Goal: Information Seeking & Learning: Learn about a topic

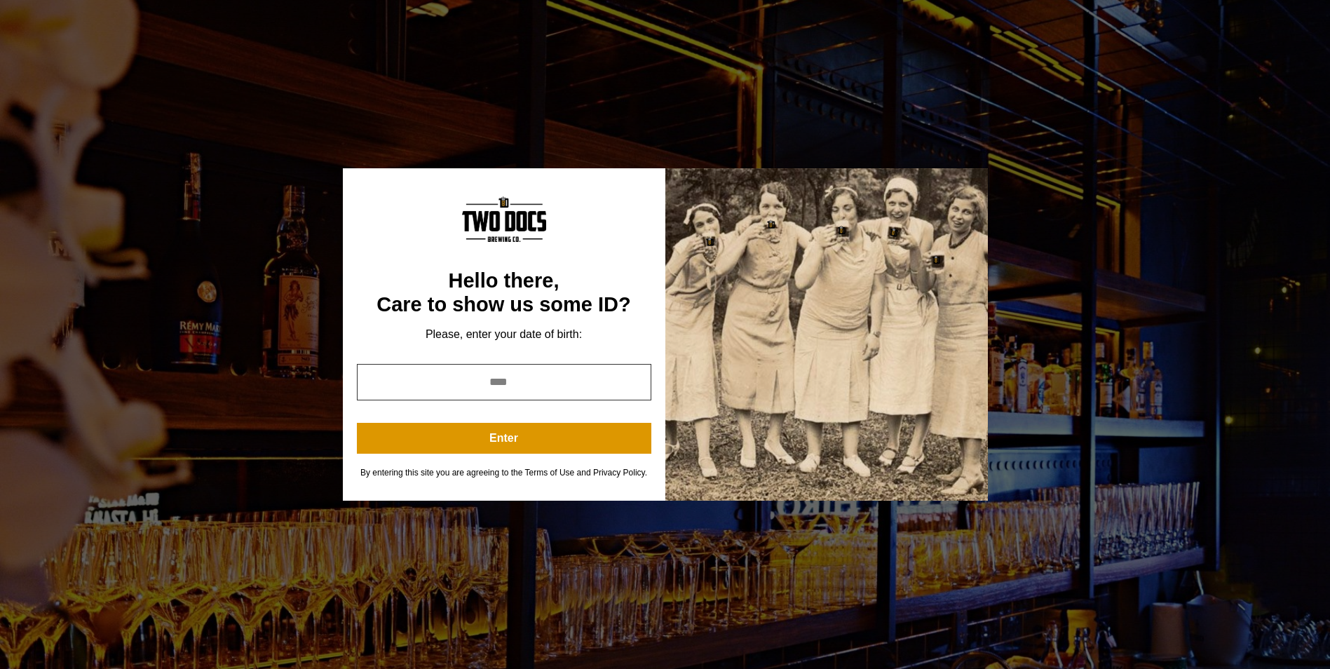
click at [446, 381] on input "year" at bounding box center [504, 382] width 294 height 36
type input "*"
type input "****"
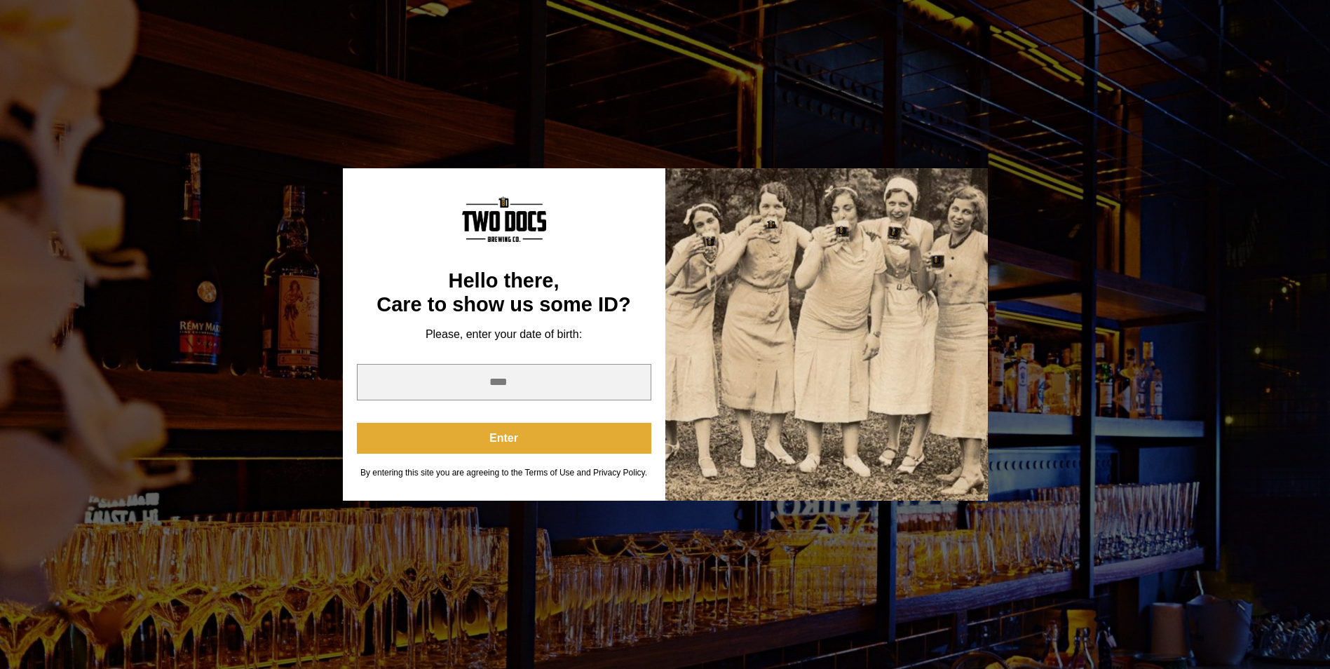
click at [457, 434] on button "Enter" at bounding box center [504, 438] width 294 height 31
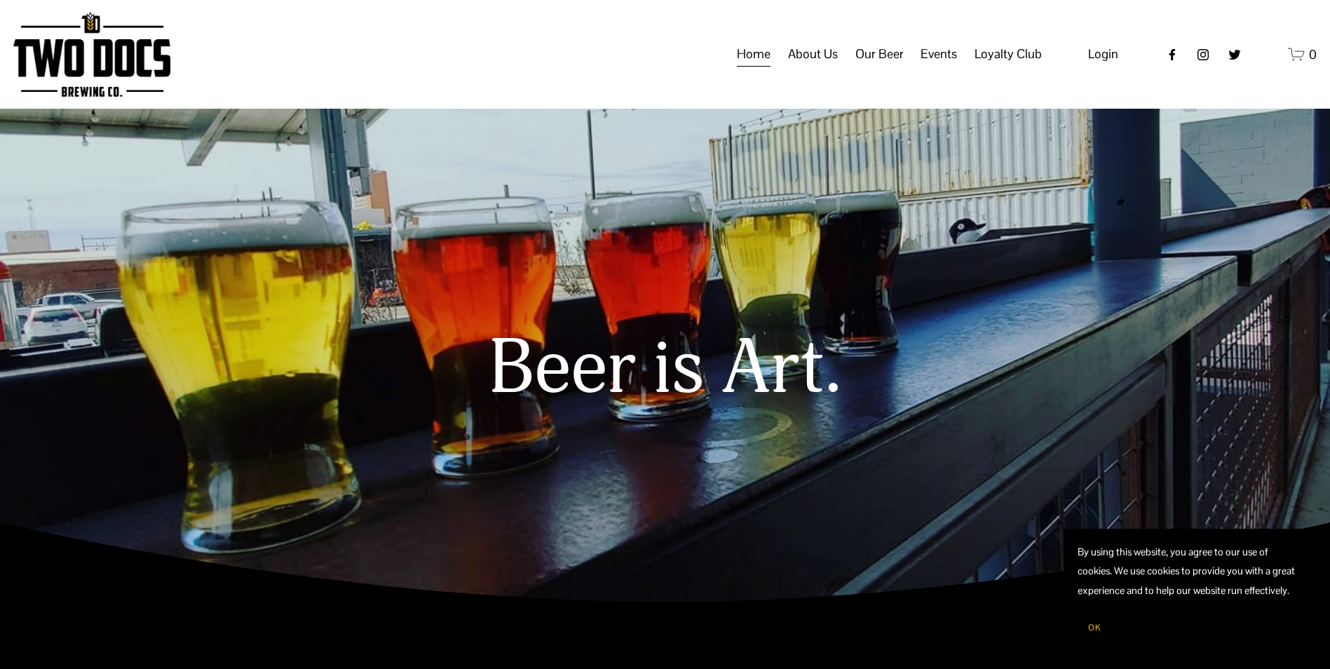
click at [0, 0] on span "Calendar" at bounding box center [0, 0] width 0 height 0
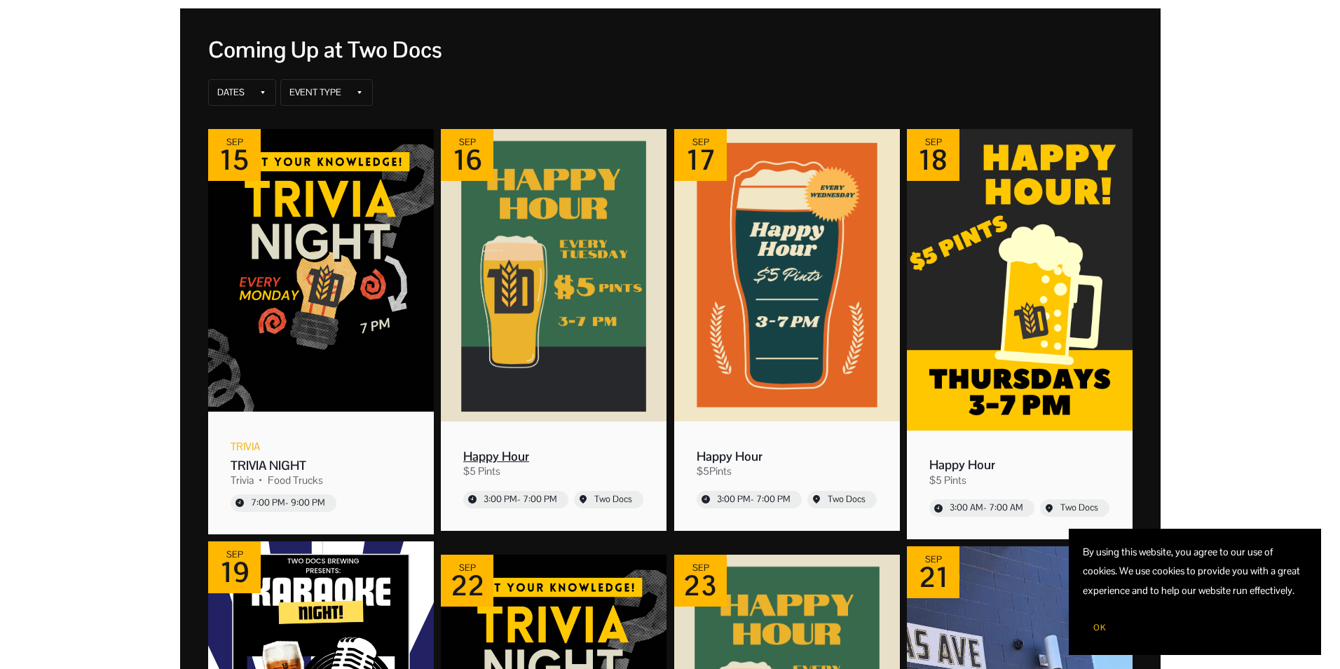
scroll to position [210, 0]
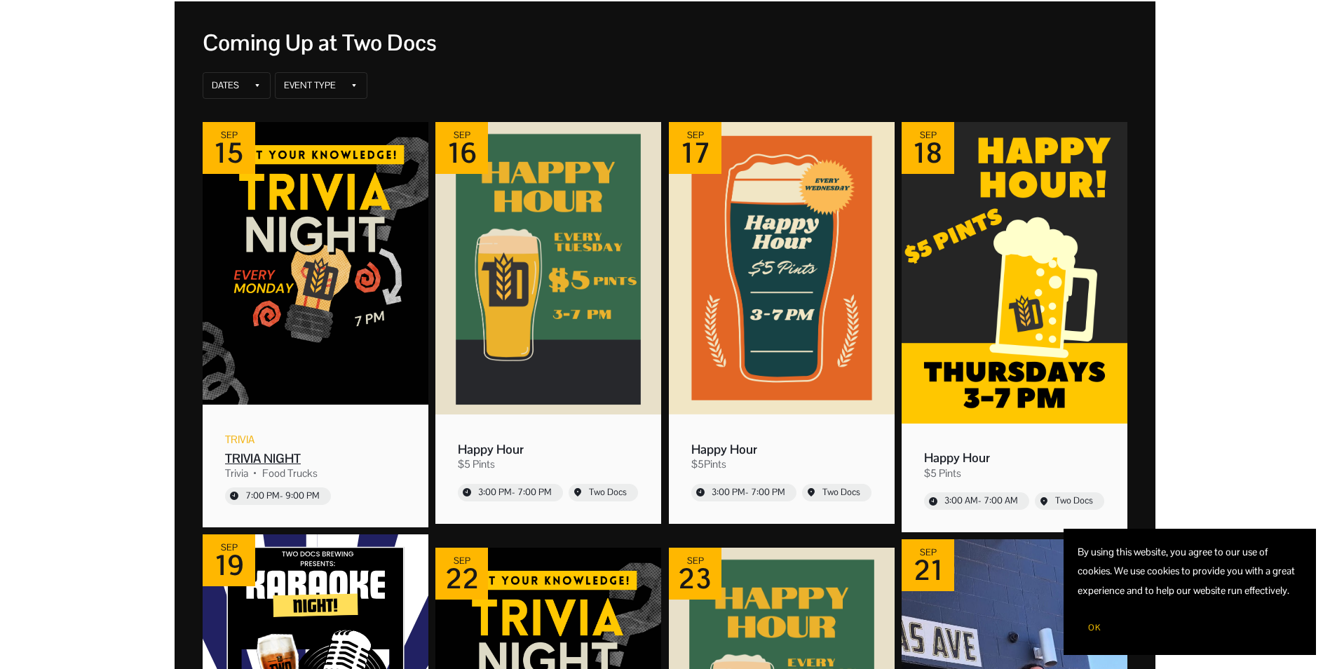
click at [341, 440] on div "Trivia TRIVIA NIGHT Trivia Food Trucks 7:00 PM - 9:00 PM" at bounding box center [315, 467] width 181 height 74
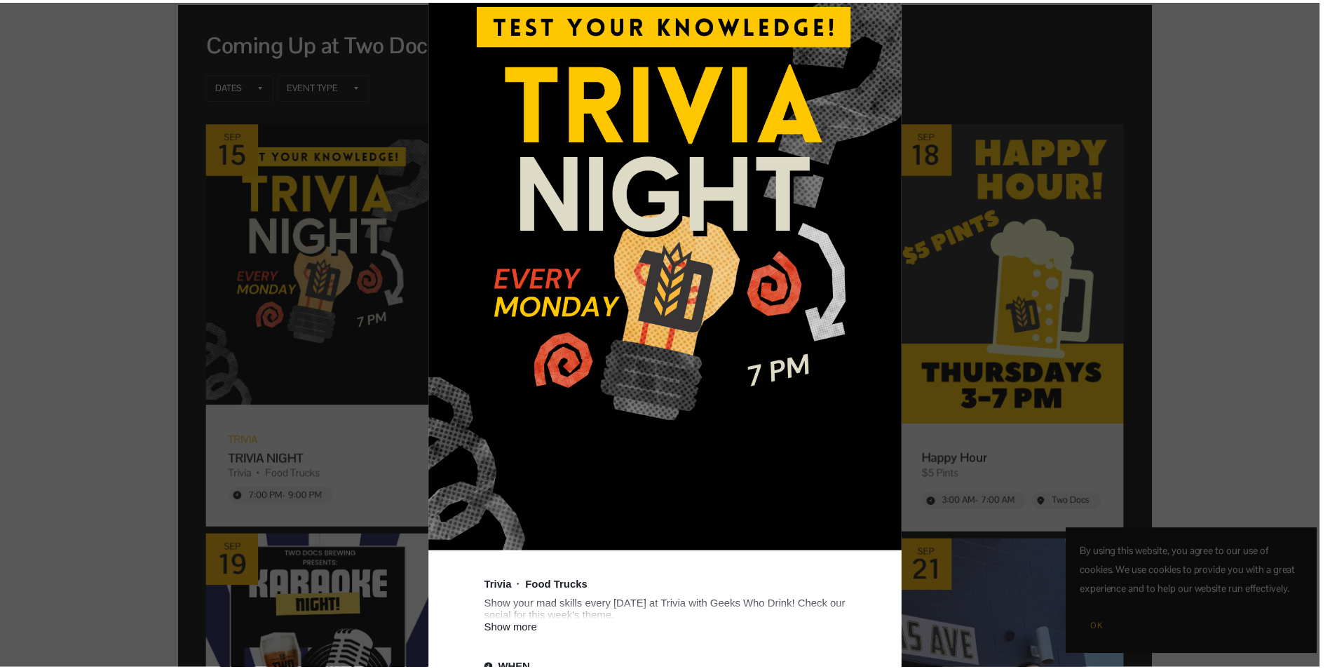
scroll to position [421, 0]
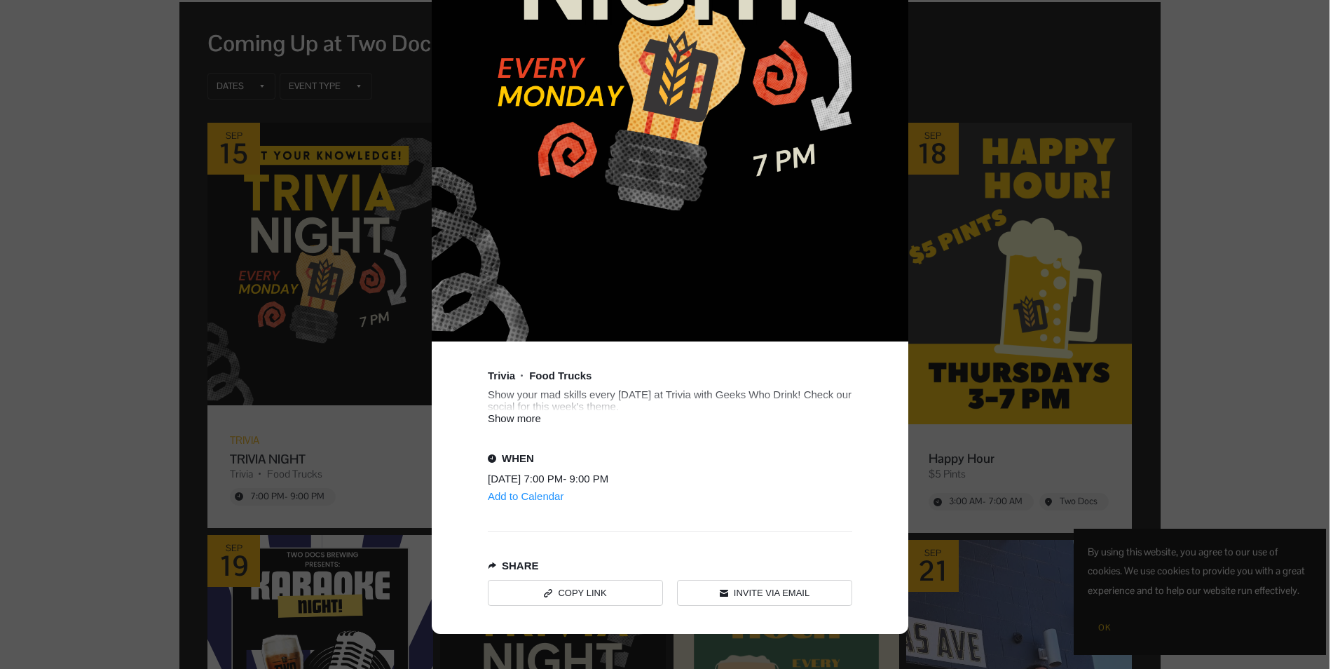
click at [519, 412] on div "Show more" at bounding box center [670, 418] width 365 height 12
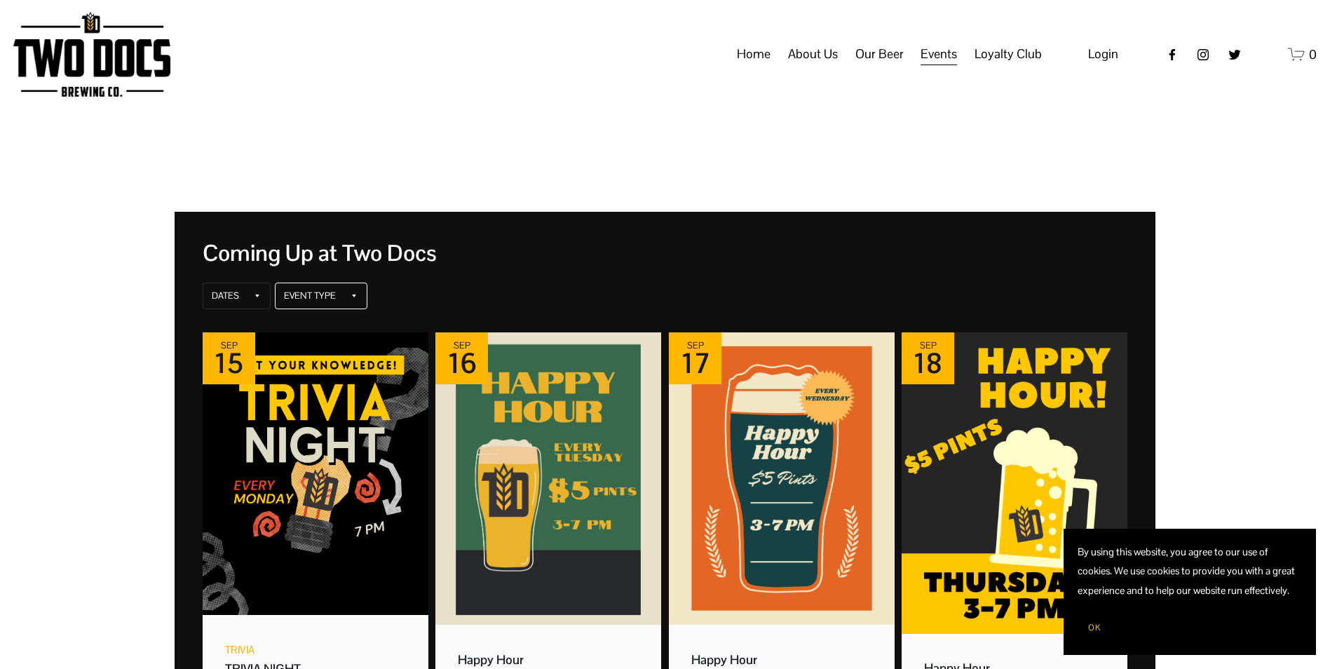
click at [318, 294] on div "Event Type" at bounding box center [310, 295] width 52 height 11
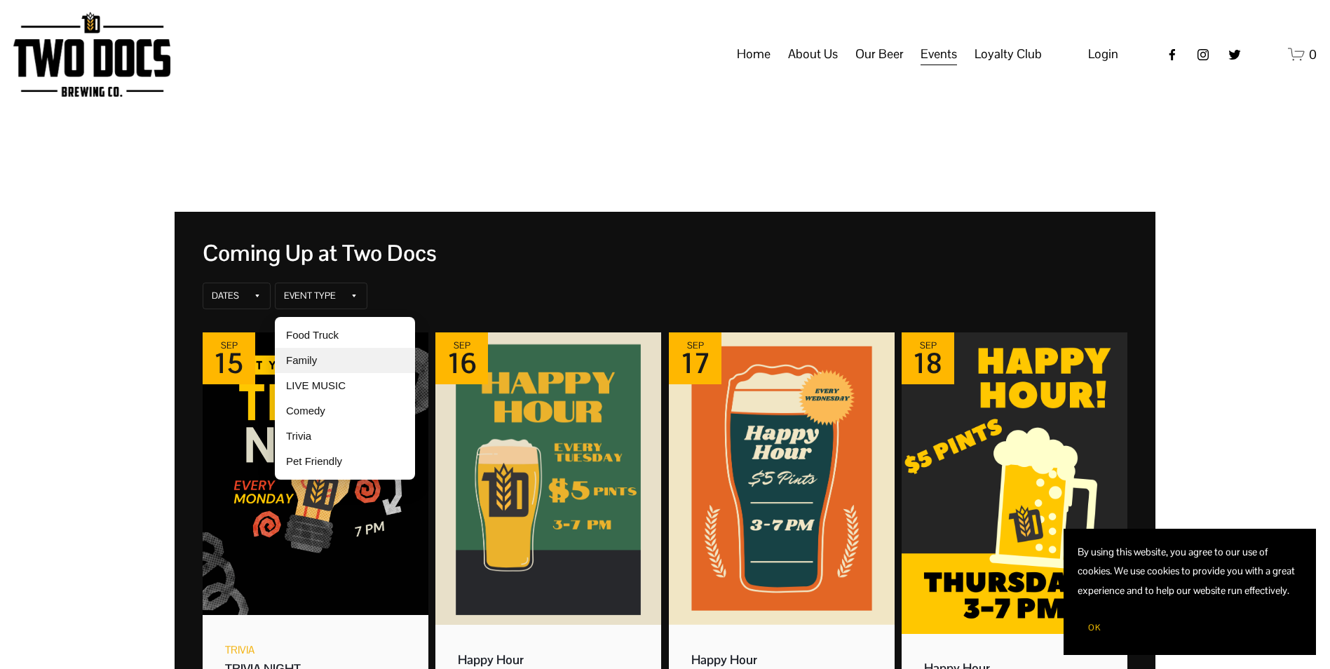
click at [317, 356] on div "Family" at bounding box center [345, 360] width 140 height 25
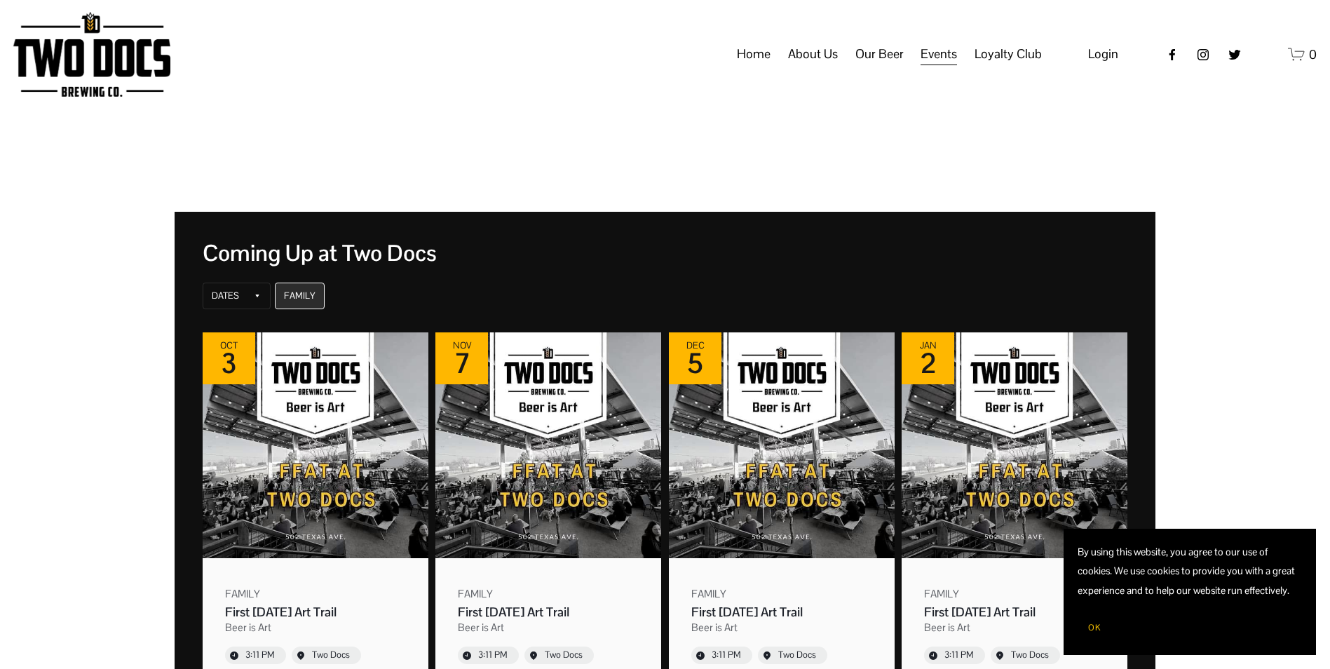
click at [301, 297] on div "Family" at bounding box center [300, 295] width 32 height 11
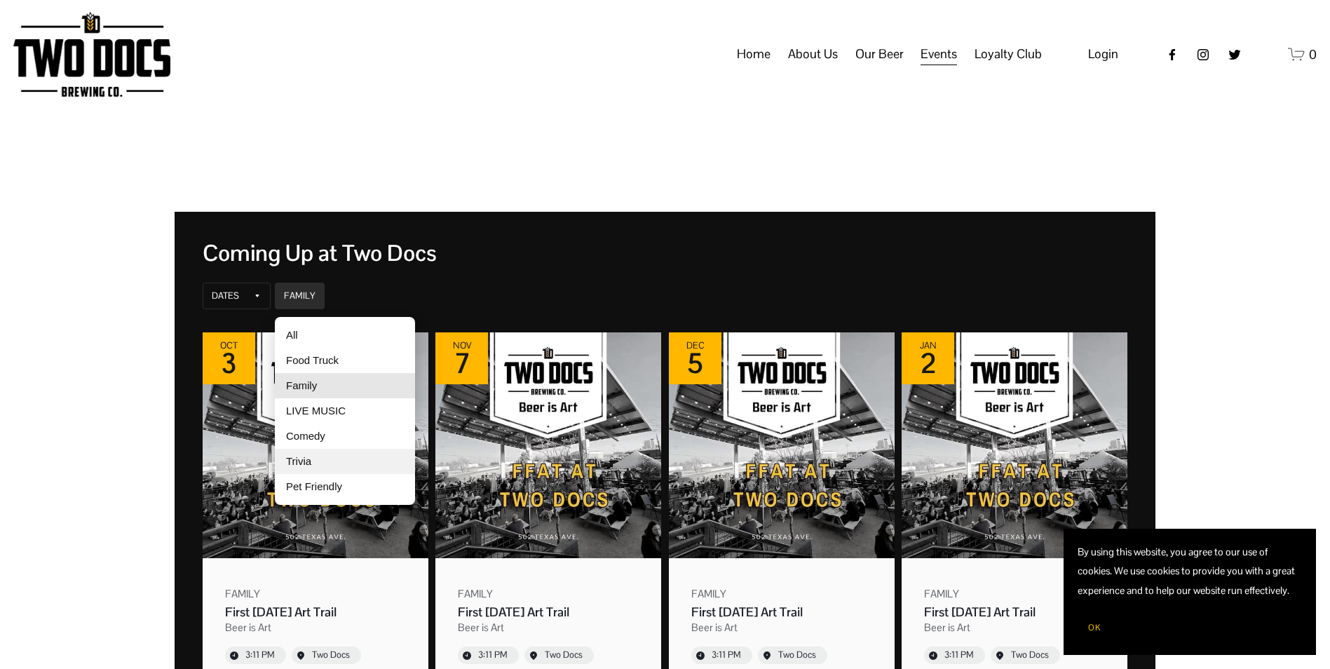
click at [341, 464] on div "Trivia" at bounding box center [345, 461] width 140 height 25
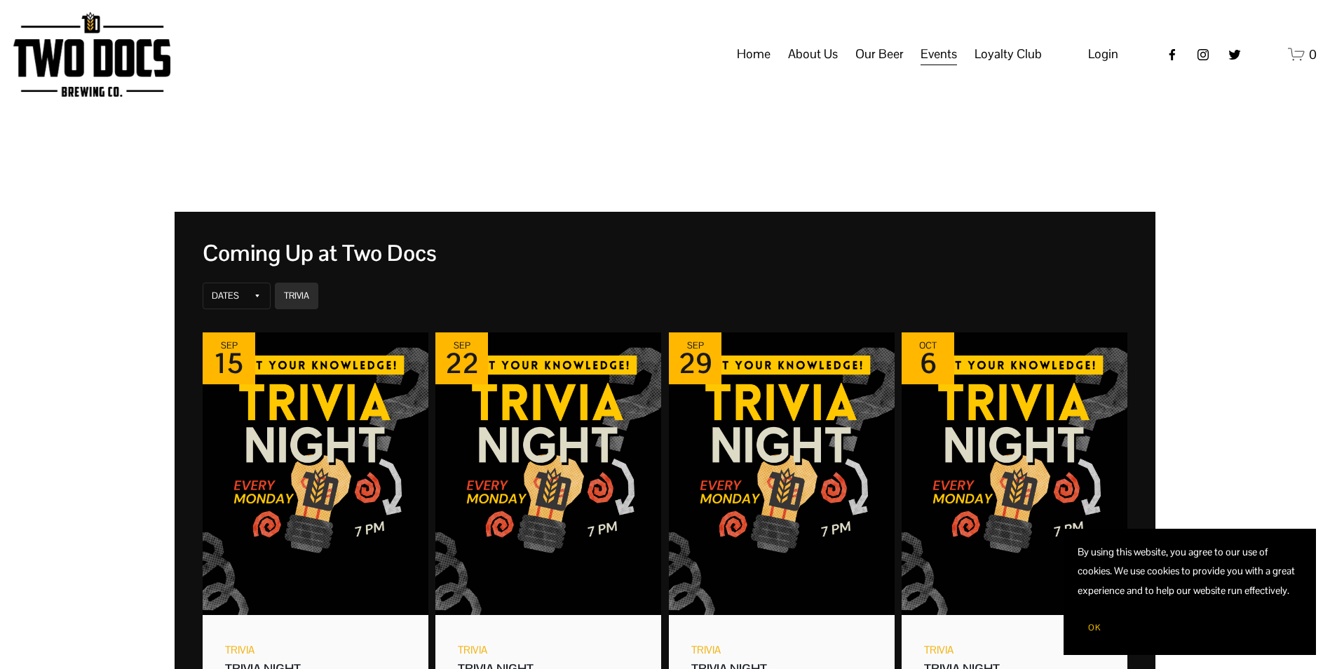
click at [321, 297] on div "Dates Trivia Venue" at bounding box center [665, 295] width 930 height 31
click at [298, 294] on div "Trivia" at bounding box center [296, 295] width 25 height 11
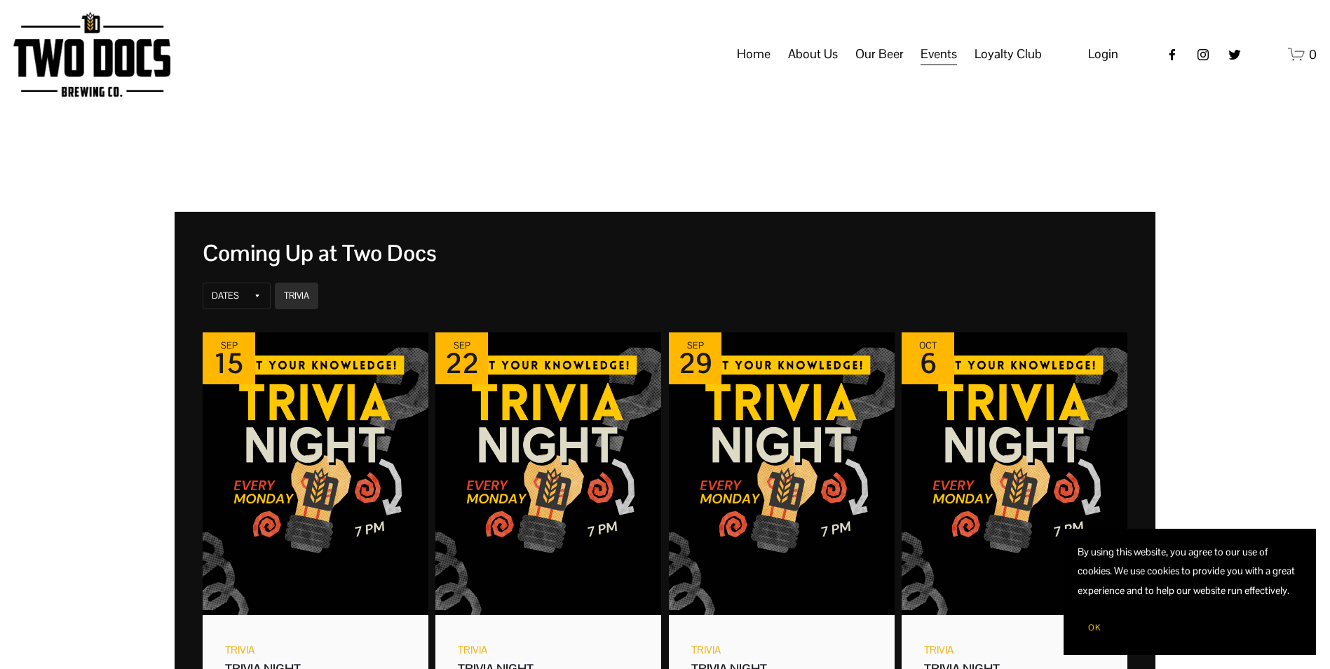
click at [0, 0] on span "FAQs" at bounding box center [0, 0] width 0 height 0
